Goal: Navigation & Orientation: Find specific page/section

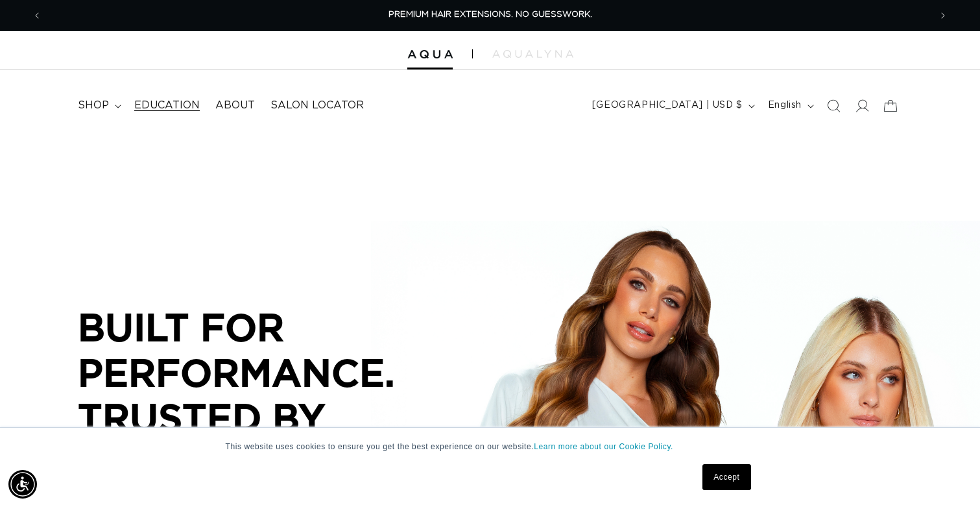
click at [167, 108] on span "Education" at bounding box center [167, 106] width 66 height 14
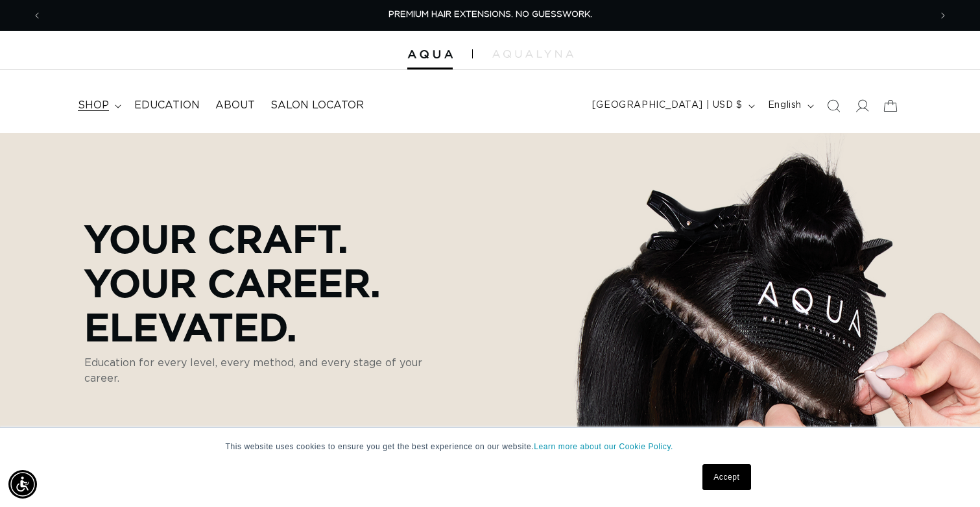
click at [99, 102] on span "shop" at bounding box center [93, 106] width 31 height 14
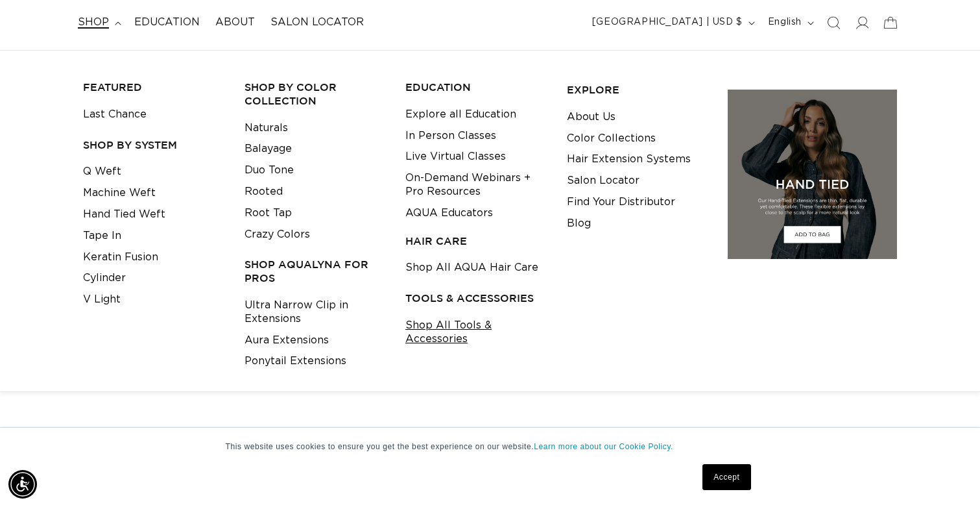
scroll to position [0, 1776]
click at [448, 325] on link "Shop All Tools & Accessories" at bounding box center [475, 332] width 141 height 35
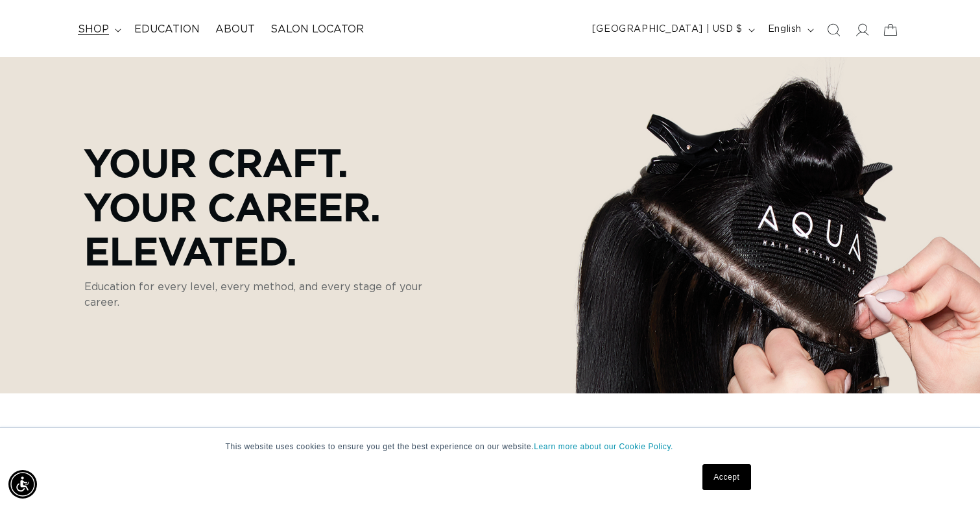
scroll to position [0, 0]
click at [91, 28] on span "shop" at bounding box center [93, 30] width 31 height 14
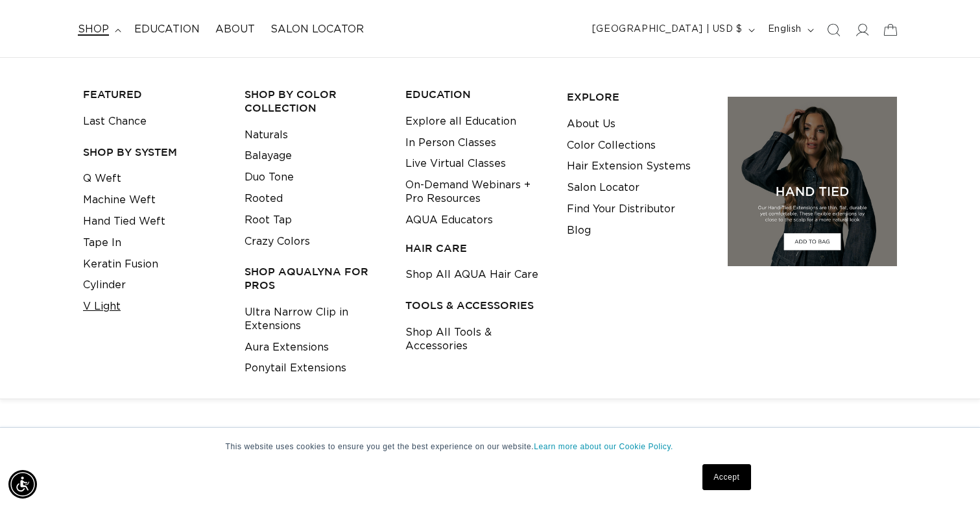
click at [112, 304] on link "V Light" at bounding box center [102, 306] width 38 height 21
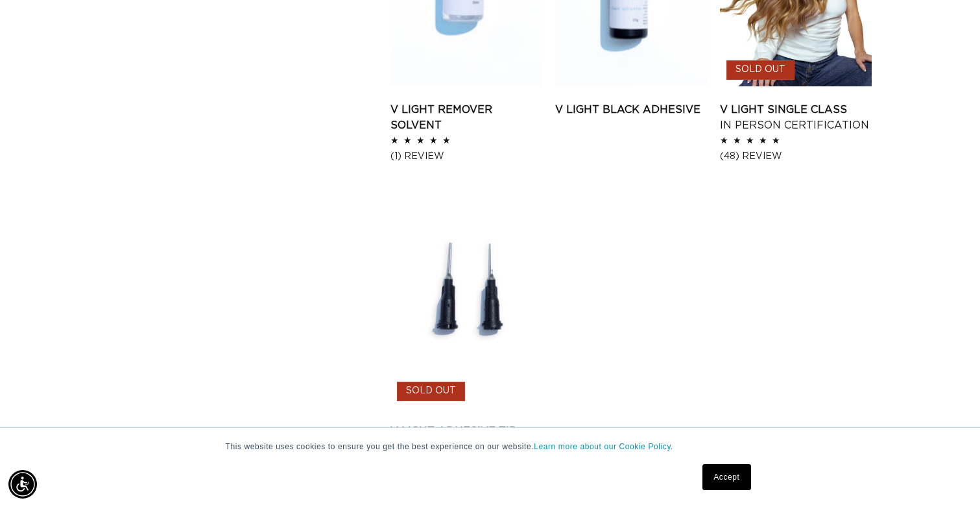
scroll to position [0, 1776]
